Goal: Task Accomplishment & Management: Use online tool/utility

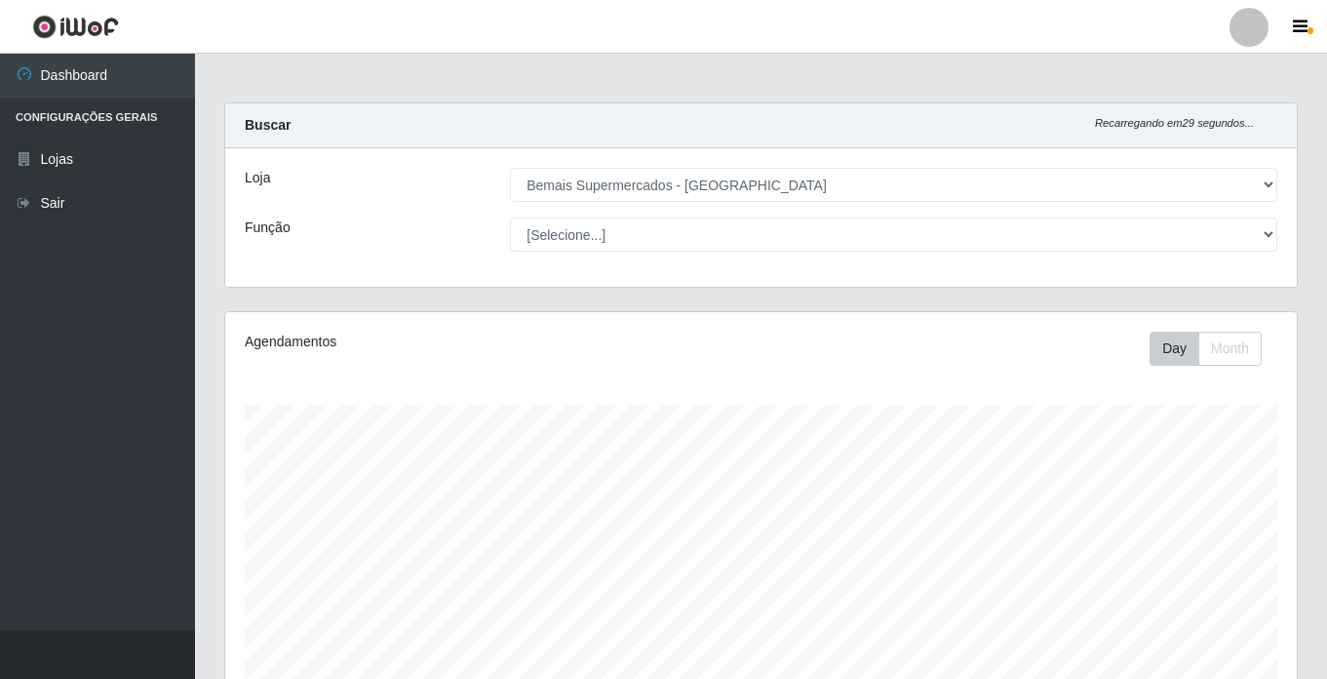
select select "250"
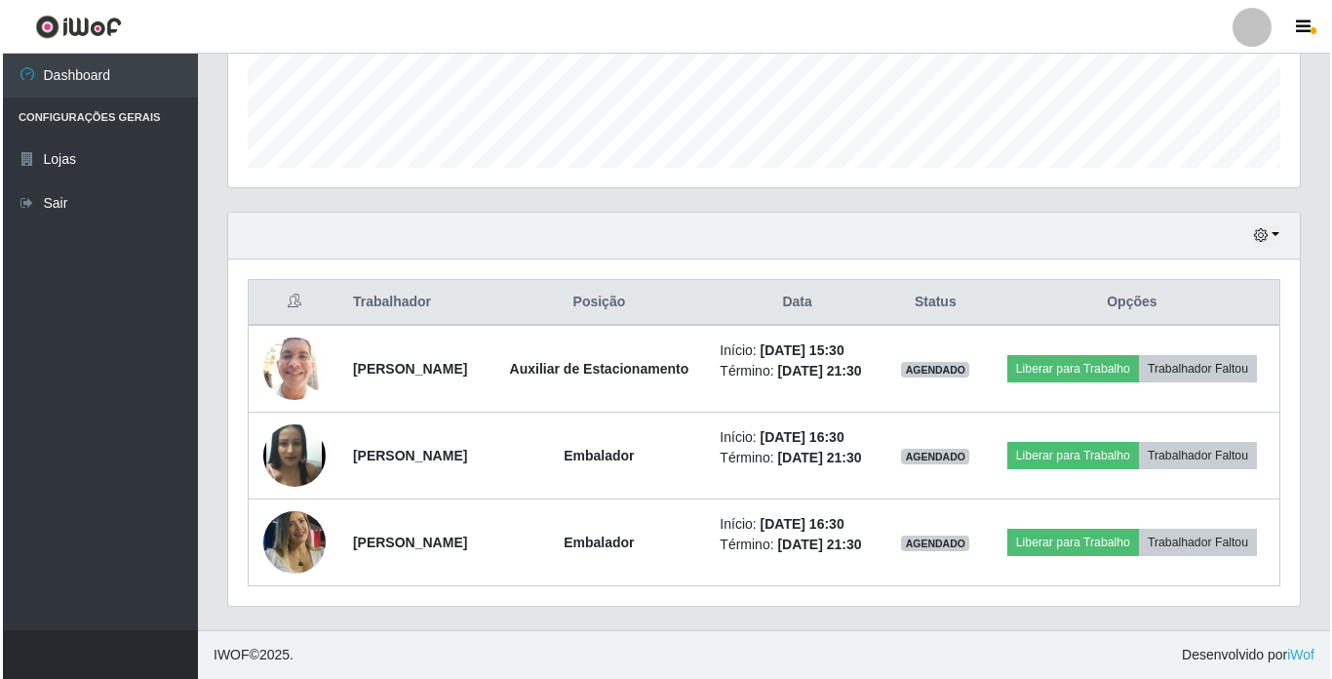
scroll to position [405, 1072]
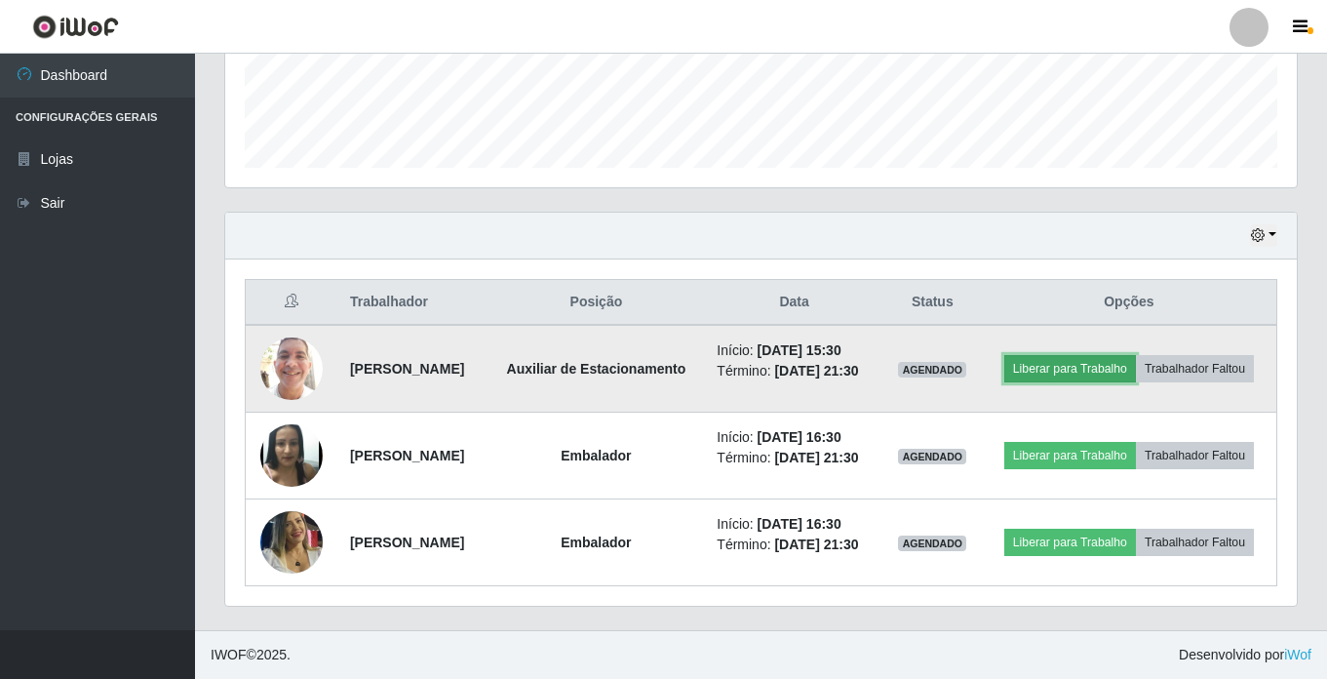
click at [1136, 355] on button "Liberar para Trabalho" at bounding box center [1071, 368] width 132 height 27
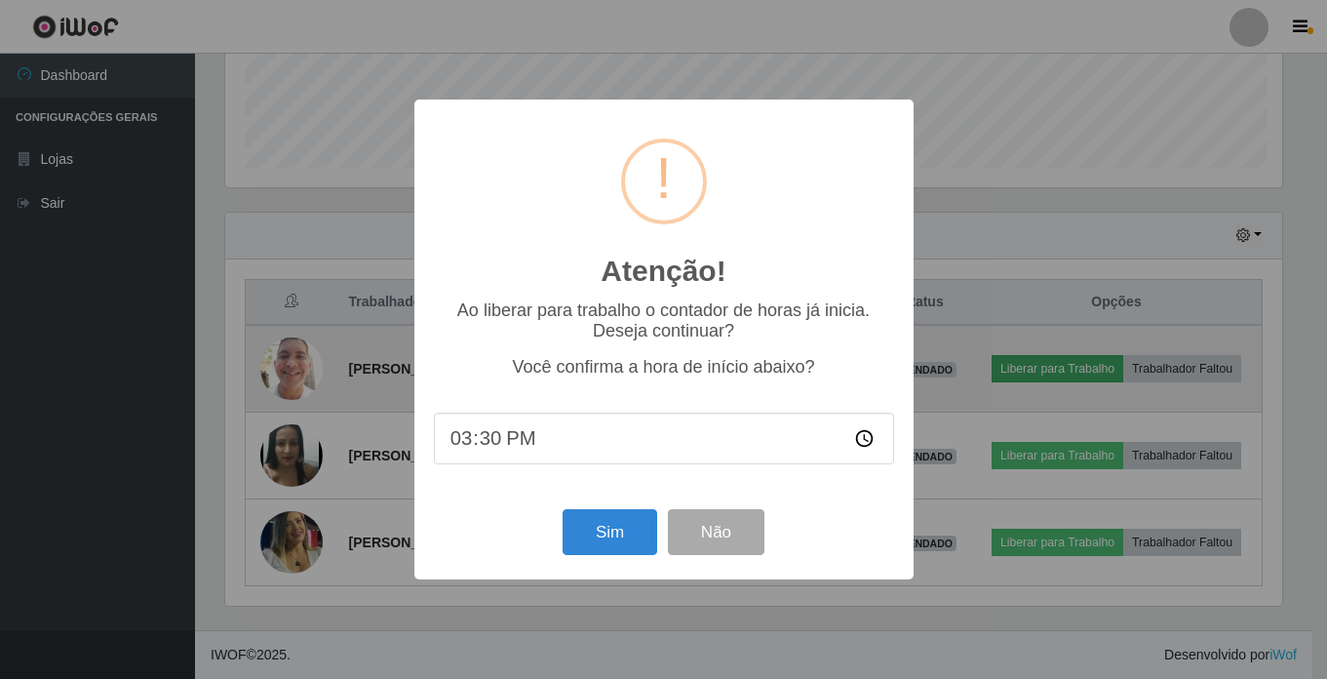
scroll to position [405, 1062]
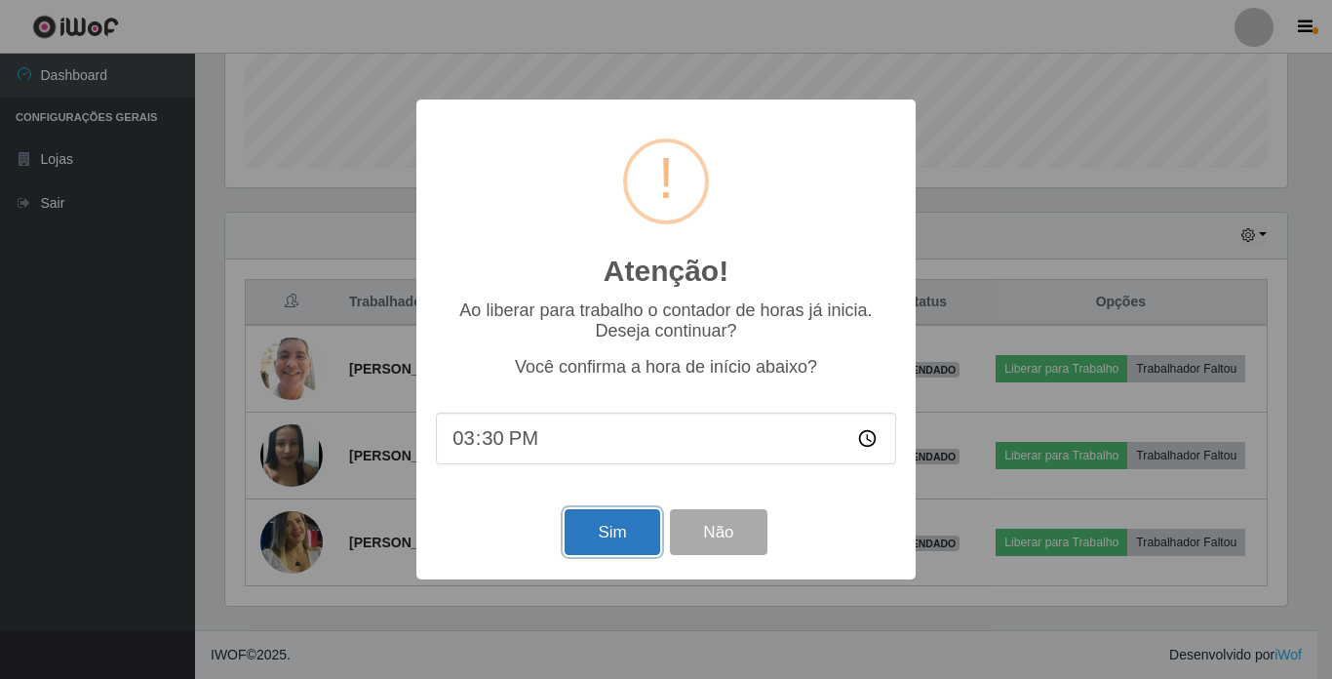
click at [606, 547] on button "Sim" at bounding box center [612, 532] width 95 height 46
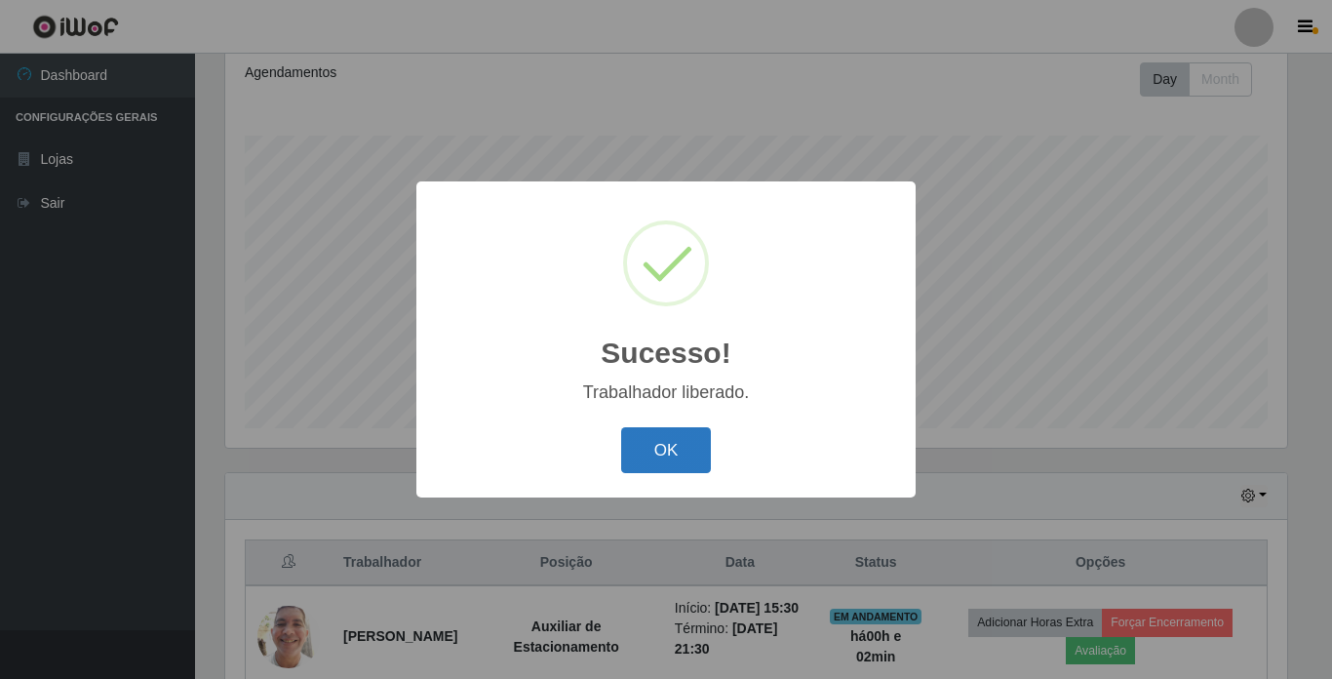
click at [647, 434] on button "OK" at bounding box center [666, 450] width 91 height 46
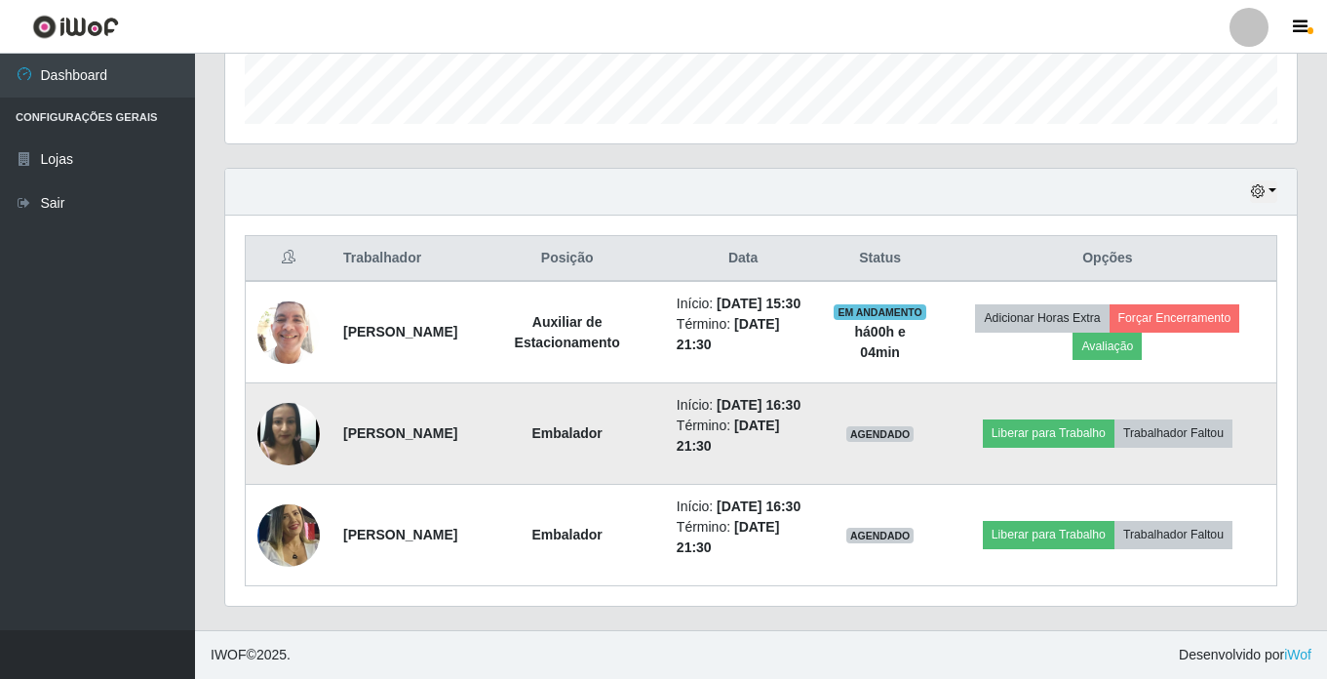
scroll to position [635, 0]
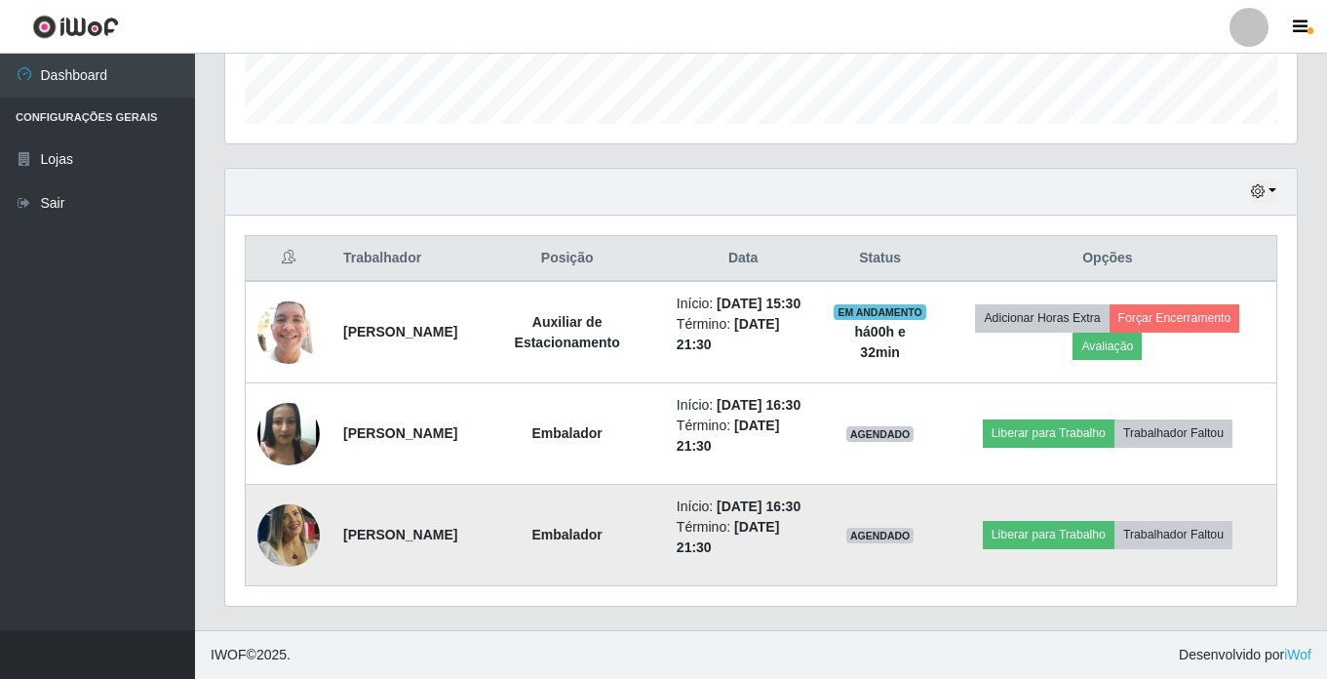
click at [303, 528] on img at bounding box center [288, 535] width 62 height 90
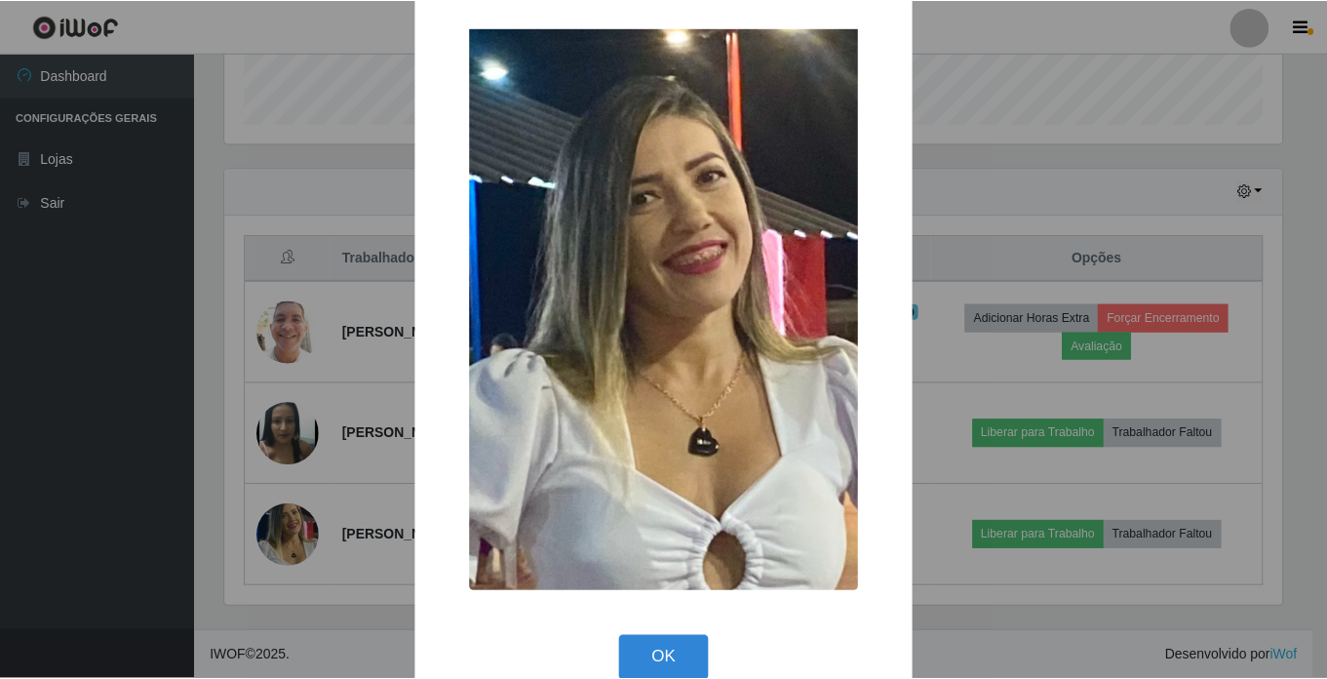
scroll to position [0, 0]
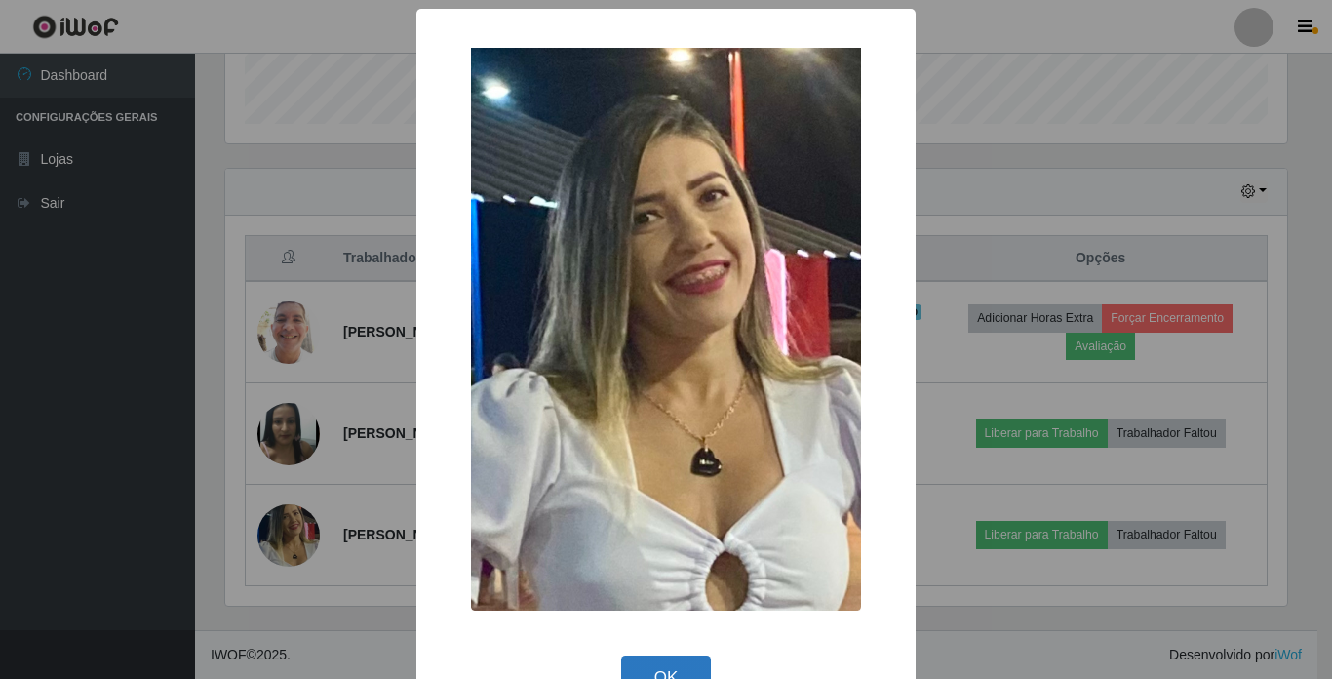
click at [688, 656] on button "OK" at bounding box center [666, 678] width 91 height 46
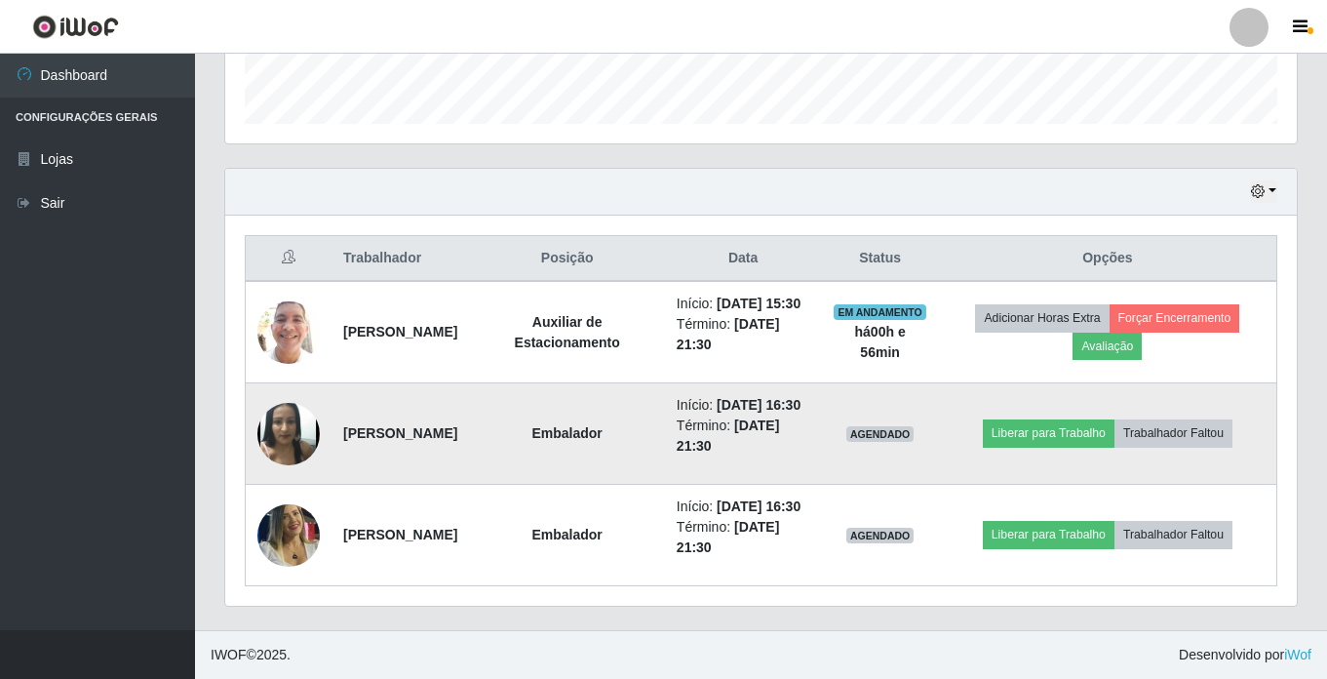
scroll to position [635, 0]
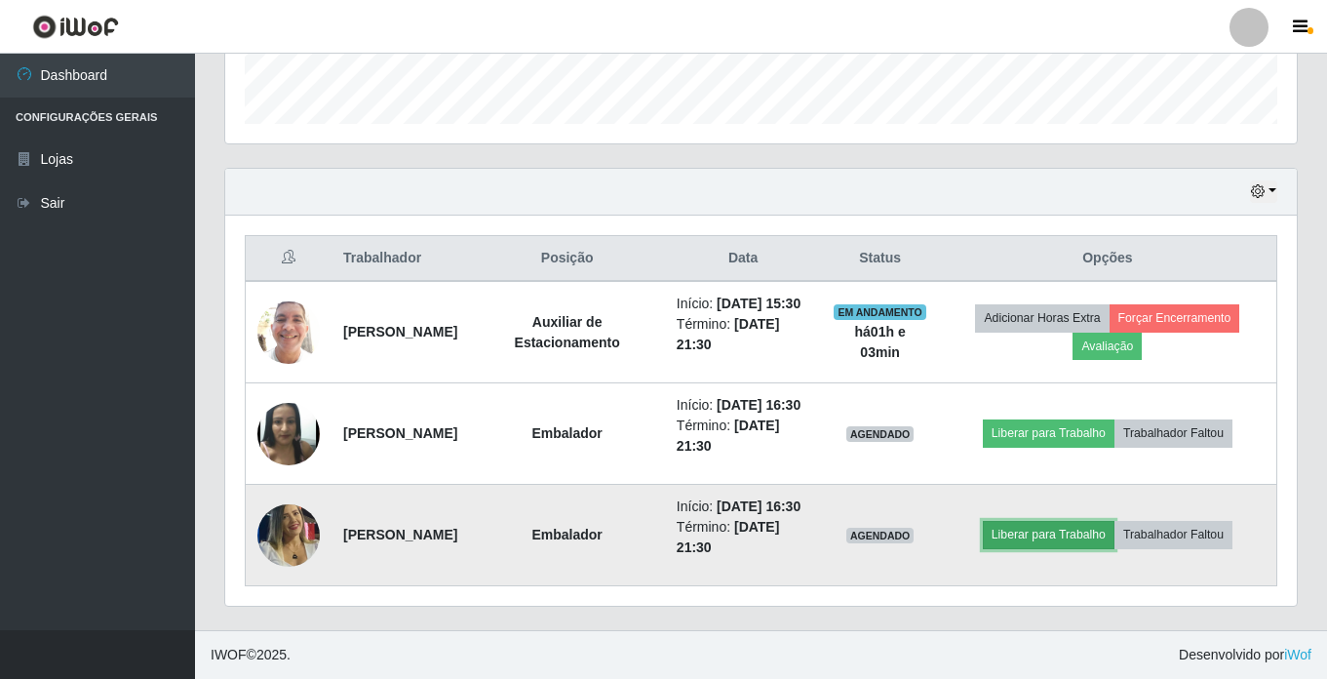
click at [1044, 523] on button "Liberar para Trabalho" at bounding box center [1049, 534] width 132 height 27
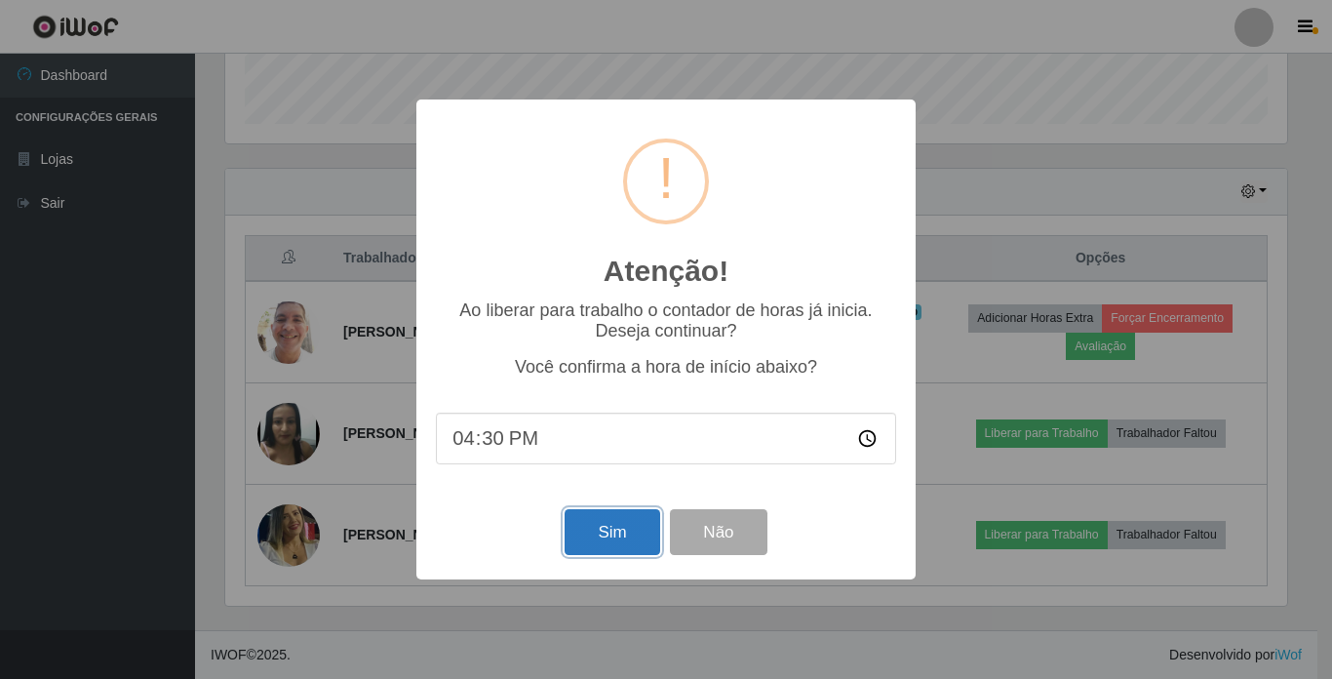
click at [598, 537] on button "Sim" at bounding box center [612, 532] width 95 height 46
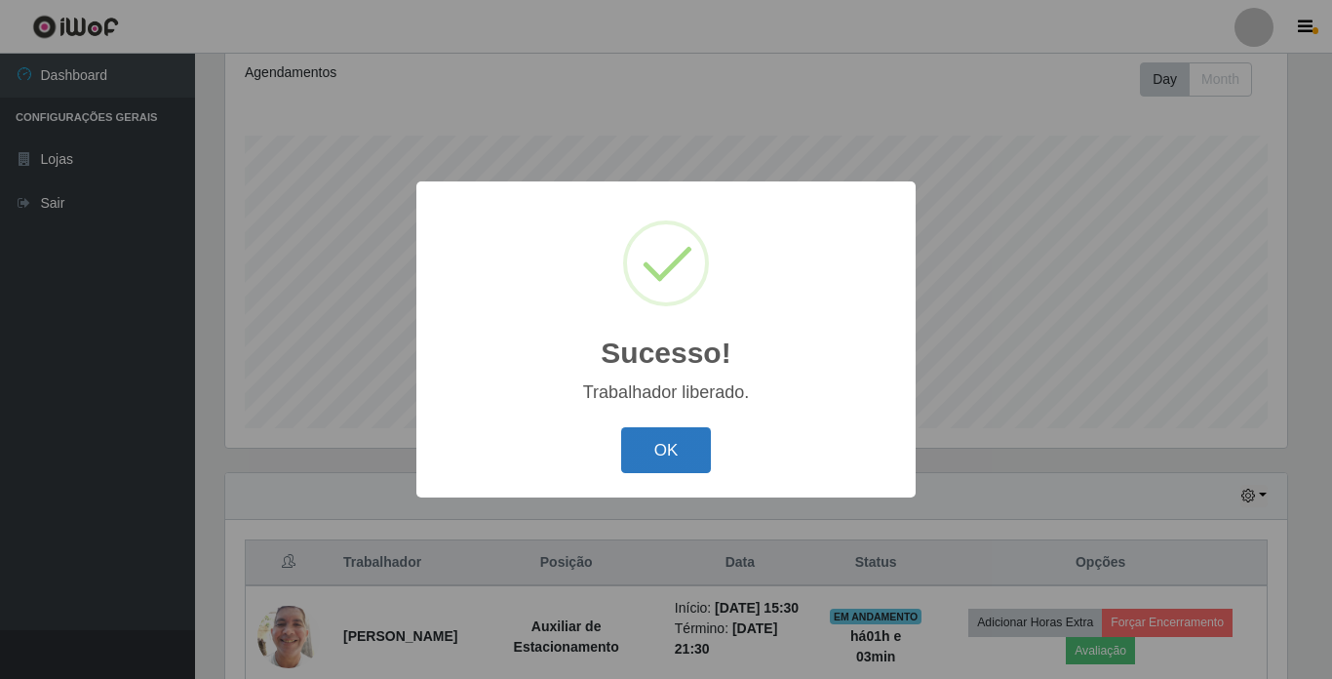
click at [655, 458] on button "OK" at bounding box center [666, 450] width 91 height 46
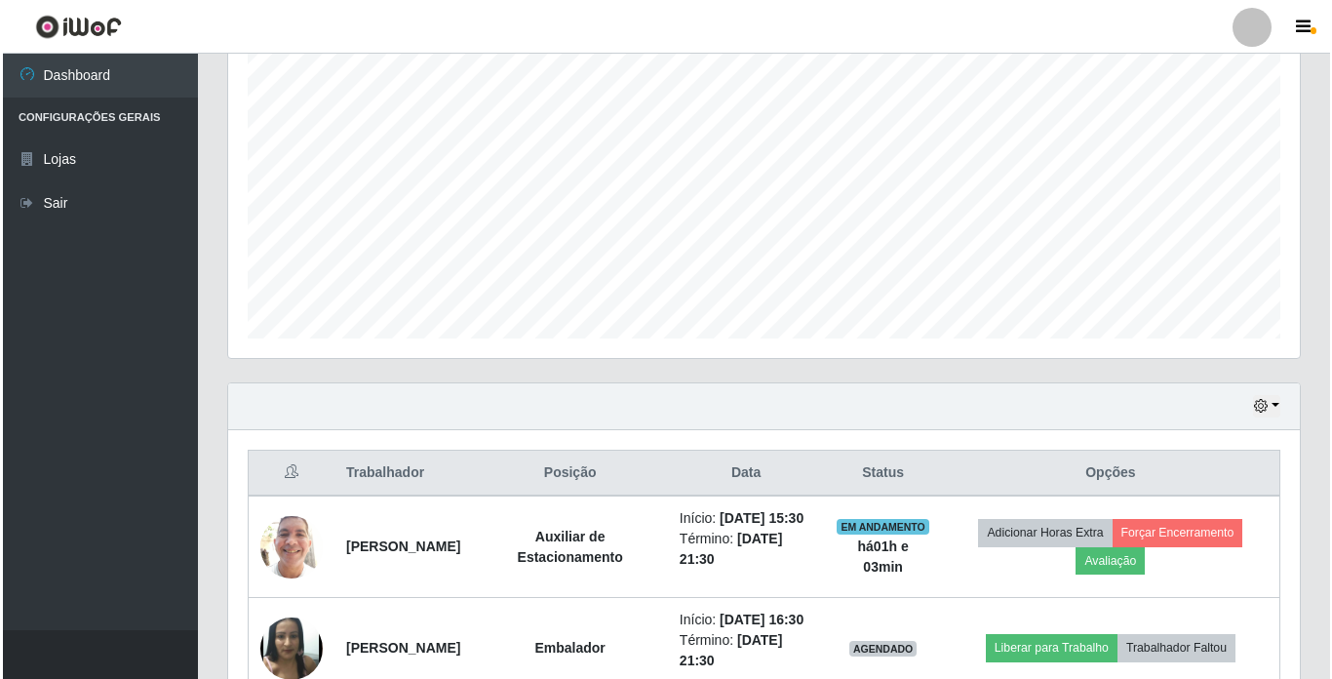
scroll to position [562, 0]
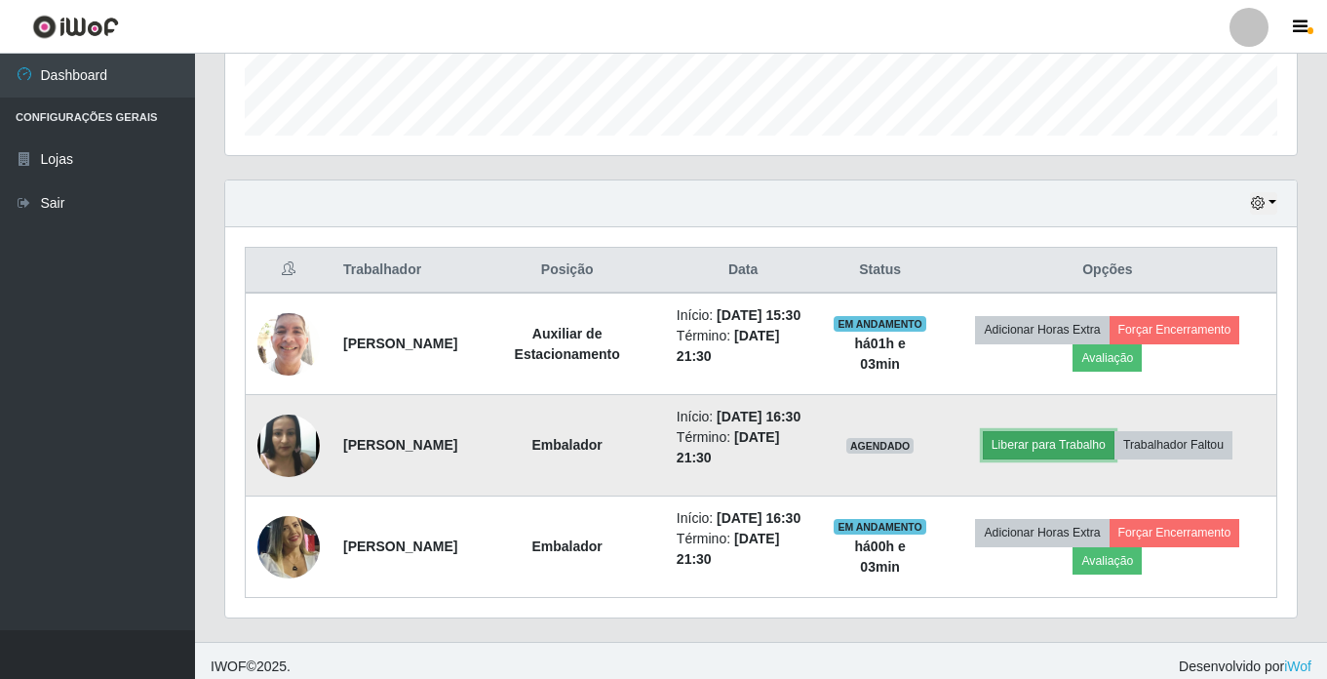
click at [1068, 458] on button "Liberar para Trabalho" at bounding box center [1049, 444] width 132 height 27
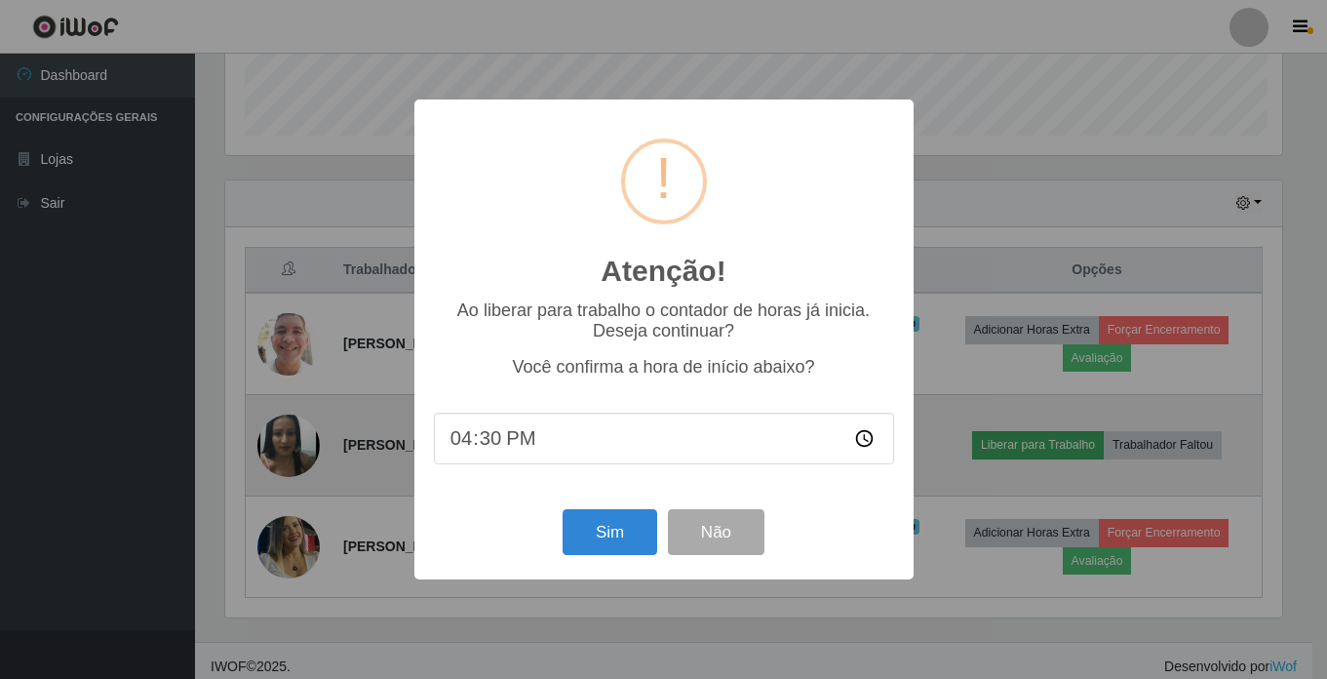
scroll to position [405, 1062]
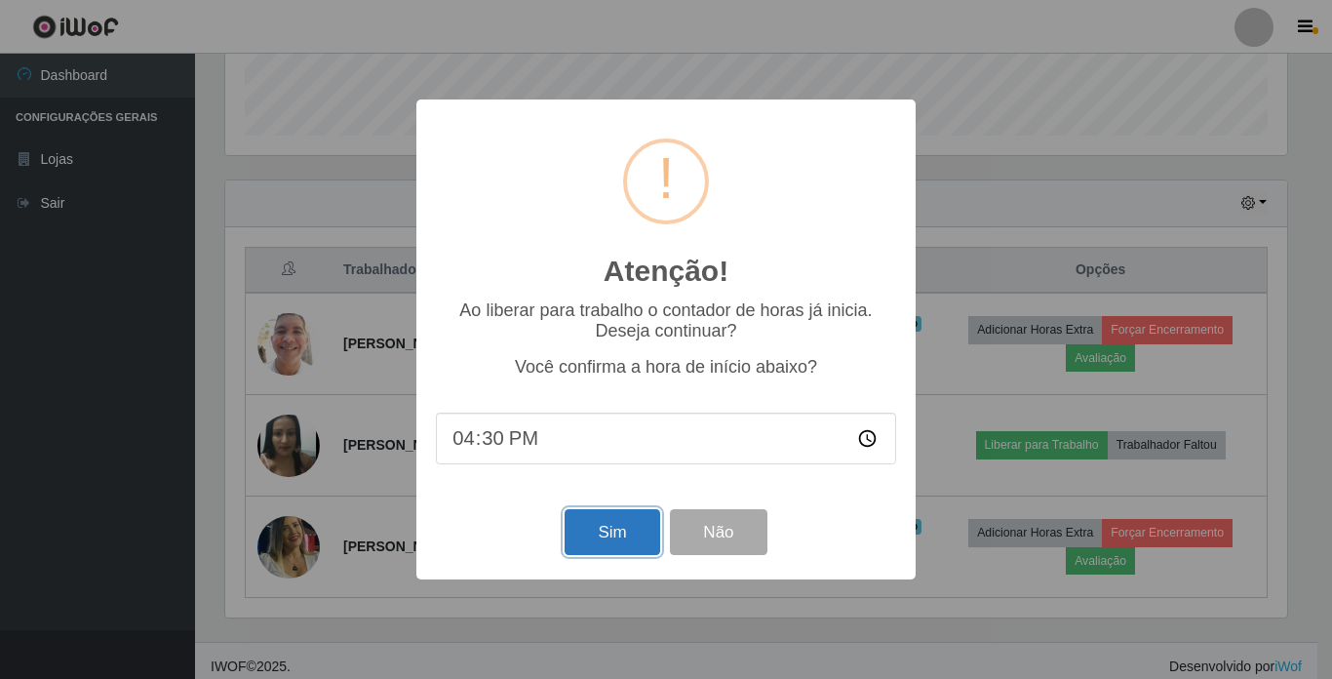
click at [608, 527] on button "Sim" at bounding box center [612, 532] width 95 height 46
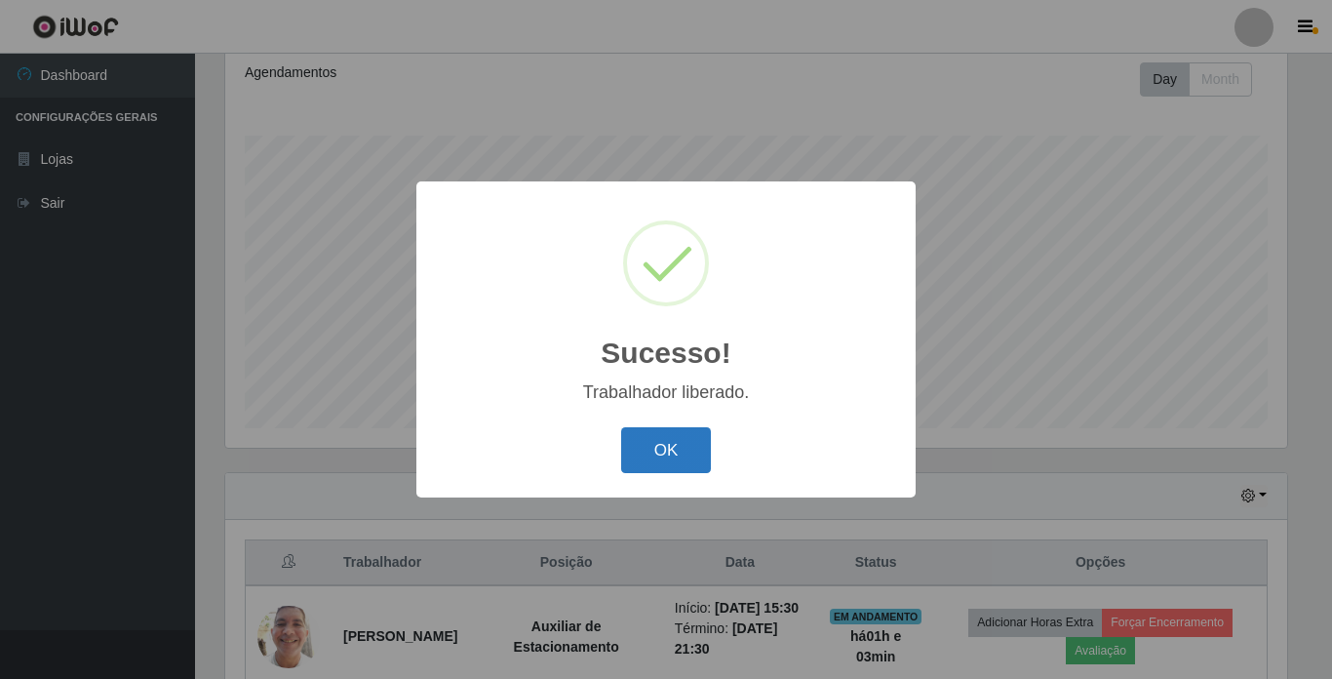
click at [688, 445] on button "OK" at bounding box center [666, 450] width 91 height 46
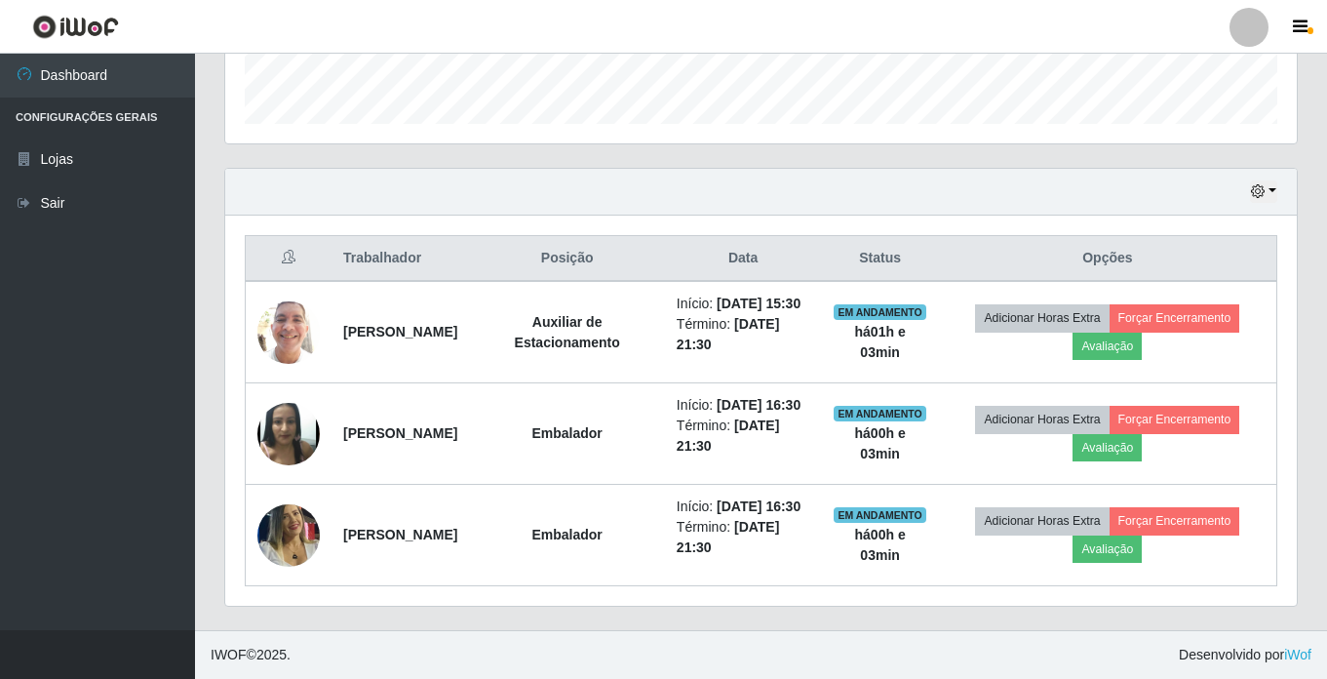
scroll to position [635, 0]
